Goal: Task Accomplishment & Management: Complete application form

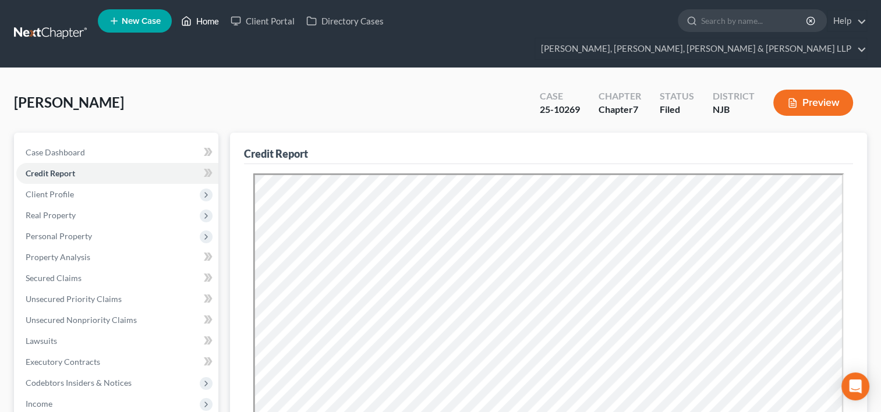
click at [210, 23] on link "Home" at bounding box center [199, 20] width 49 height 21
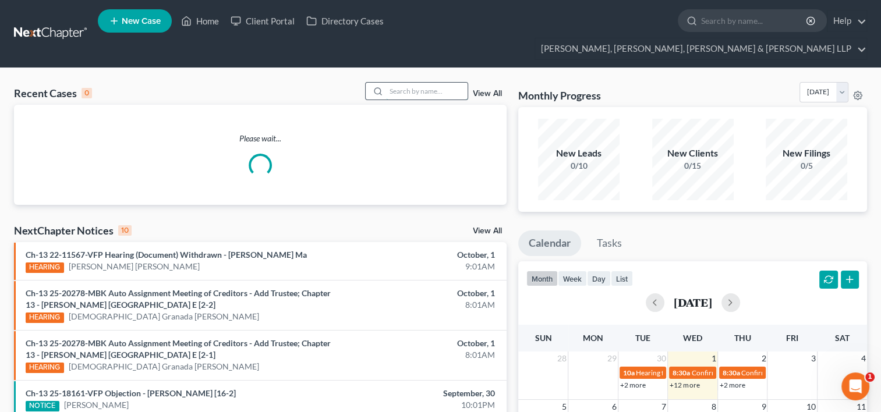
click at [410, 83] on input "search" at bounding box center [427, 91] width 82 height 17
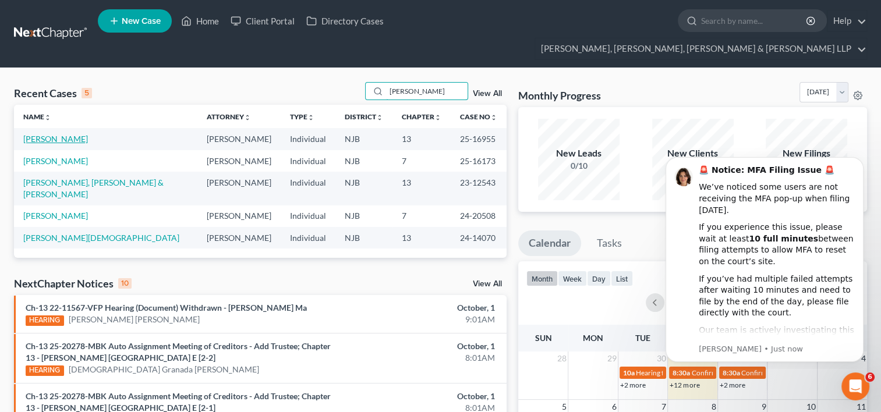
type input "[PERSON_NAME]"
click at [55, 134] on link "[PERSON_NAME]" at bounding box center [55, 139] width 65 height 10
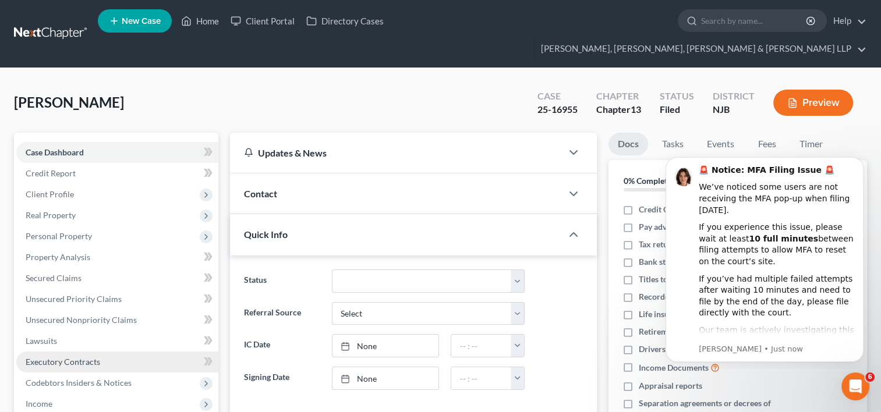
scroll to position [196, 0]
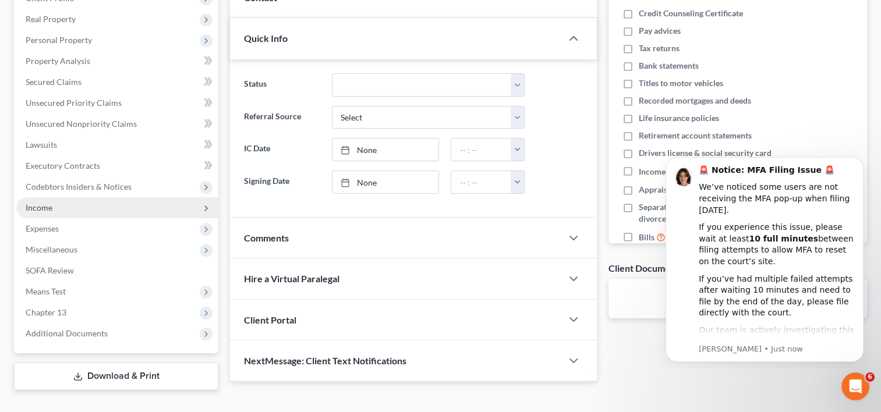
click at [54, 197] on span "Income" at bounding box center [117, 207] width 202 height 21
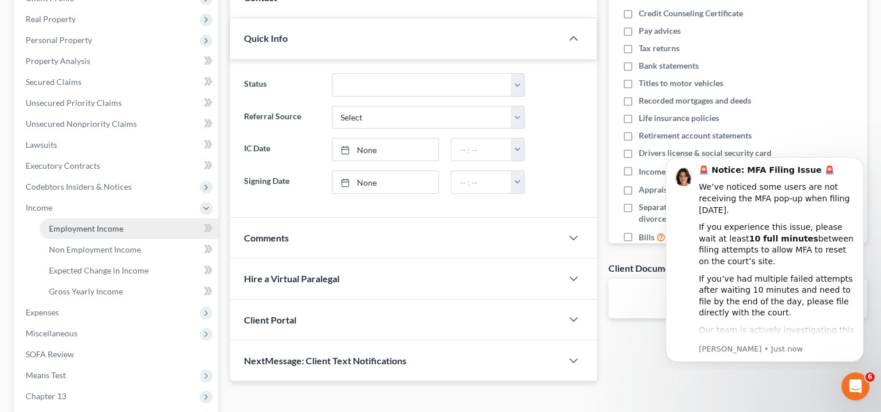
click at [126, 218] on link "Employment Income" at bounding box center [129, 228] width 179 height 21
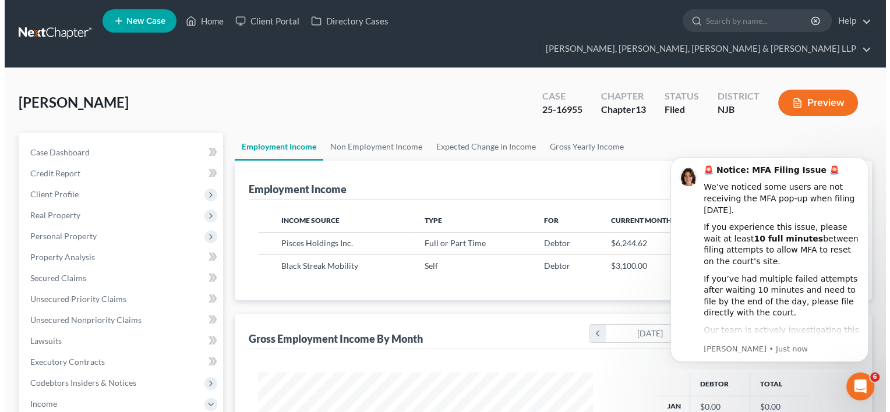
scroll to position [207, 358]
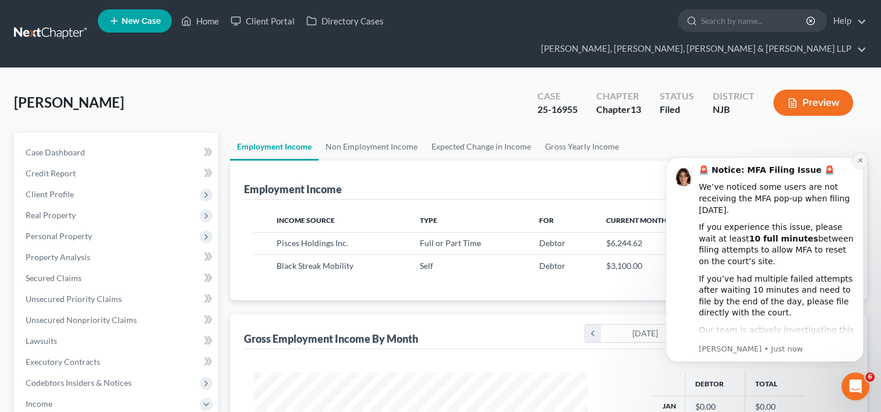
click at [863, 164] on button "Dismiss notification" at bounding box center [859, 160] width 15 height 15
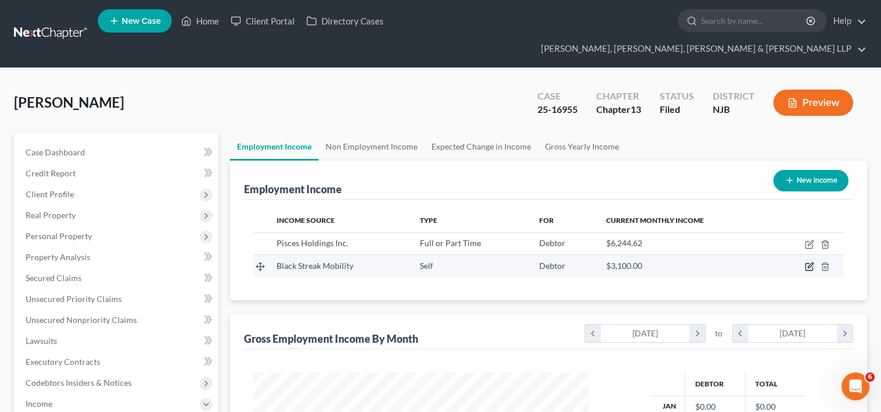
click at [811, 262] on icon "button" at bounding box center [809, 266] width 9 height 9
select select "1"
select select "0"
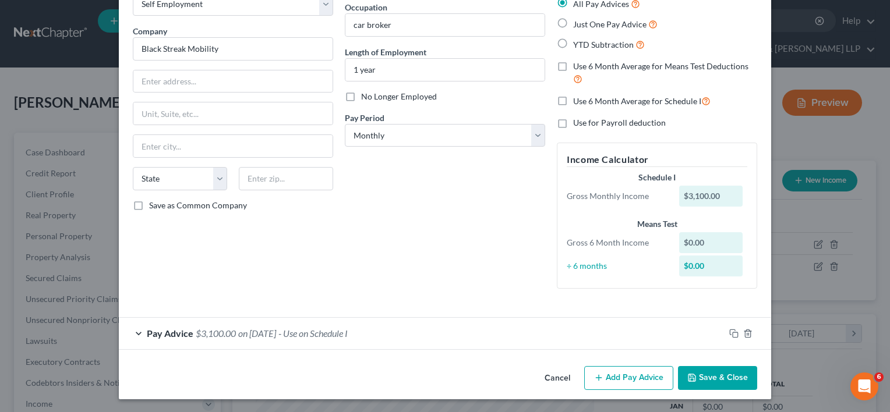
scroll to position [74, 0]
click at [436, 258] on div "Debtor Spouse Occupation car broker Length of Employment 1 year No Longer Emplo…" at bounding box center [445, 139] width 212 height 318
